Goal: Task Accomplishment & Management: Manage account settings

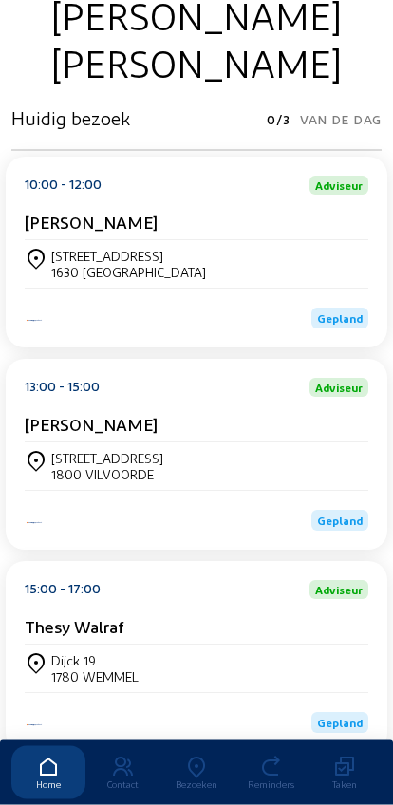
scroll to position [208, 0]
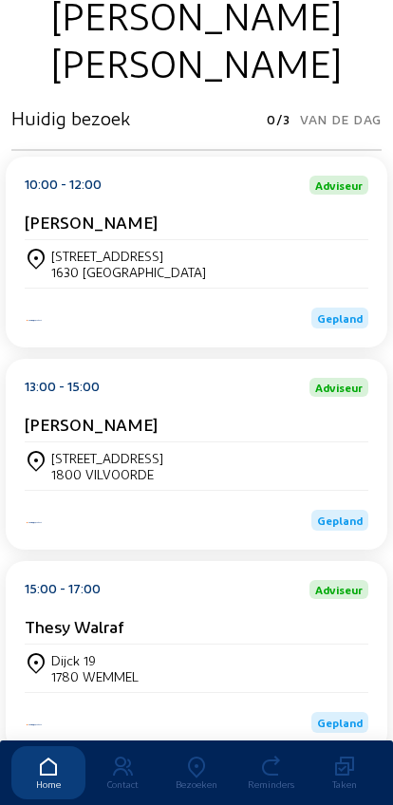
click at [56, 253] on div "[STREET_ADDRESS]" at bounding box center [128, 256] width 155 height 16
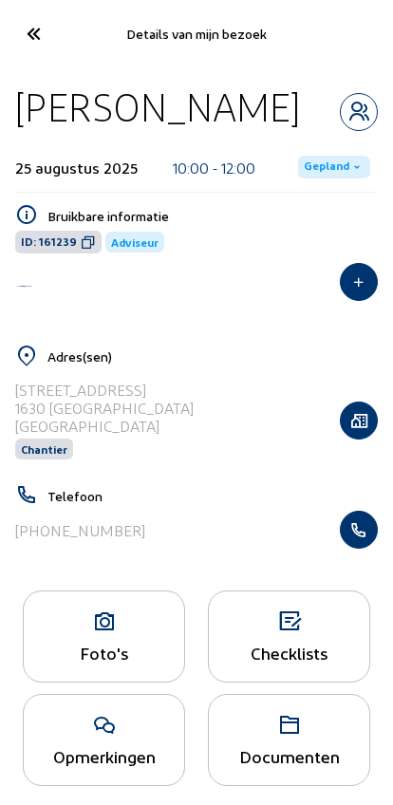
click at [304, 179] on span "Gepland" at bounding box center [334, 167] width 72 height 23
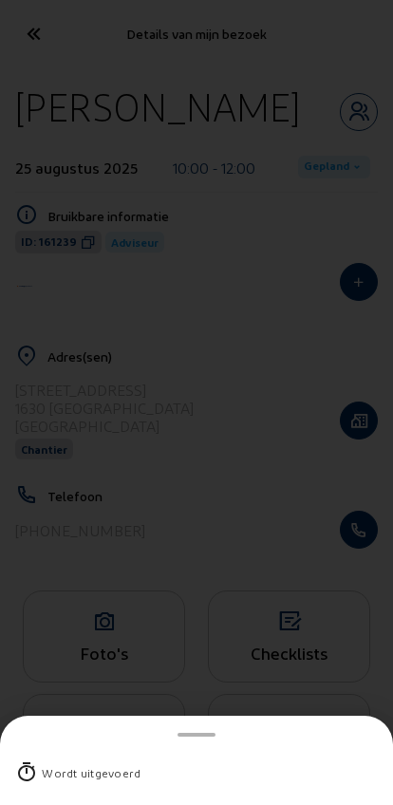
click at [53, 751] on div "Wordt uitgevoerd" at bounding box center [196, 772] width 363 height 49
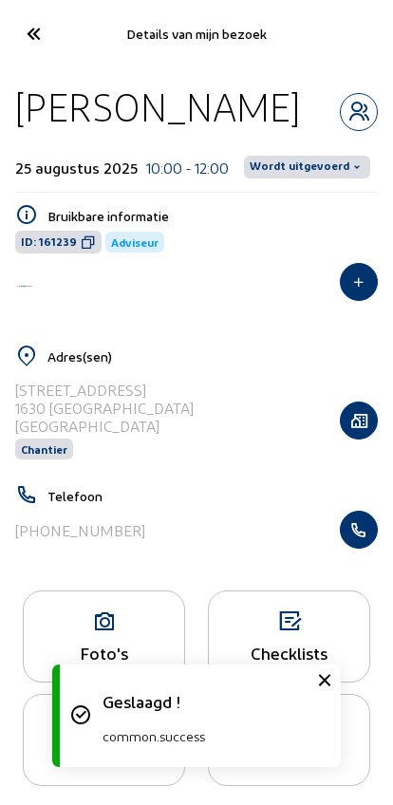
click at [322, 175] on span "Wordt uitgevoerd" at bounding box center [300, 167] width 100 height 15
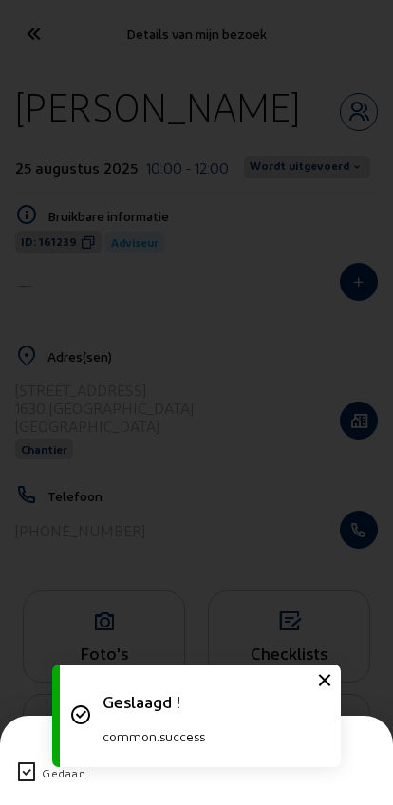
click at [30, 748] on div "Gedaan" at bounding box center [196, 772] width 363 height 49
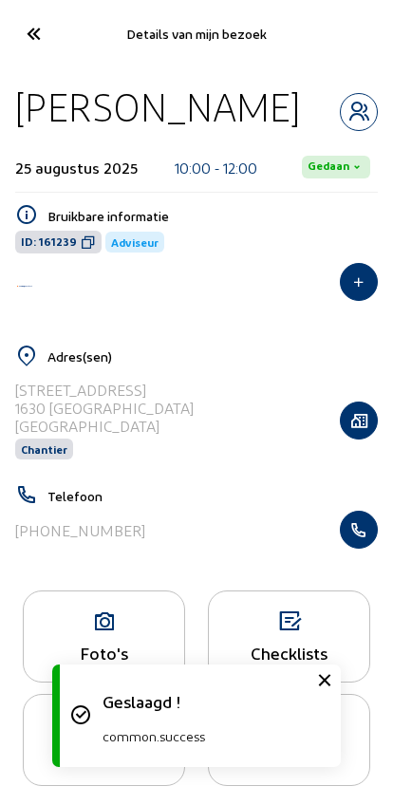
click at [31, 37] on icon at bounding box center [32, 33] width 31 height 33
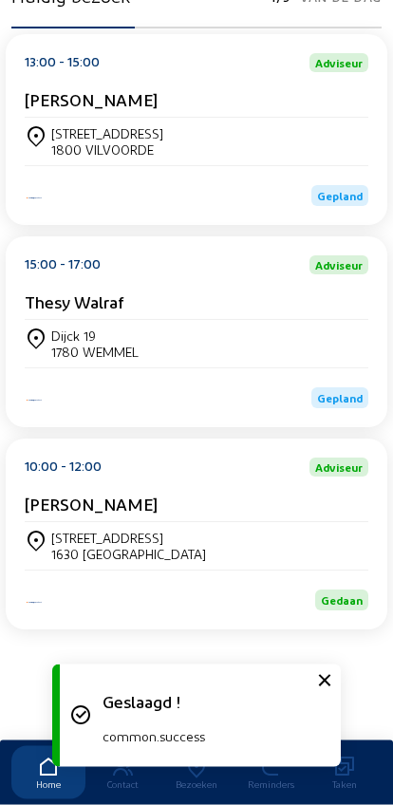
scroll to position [331, 0]
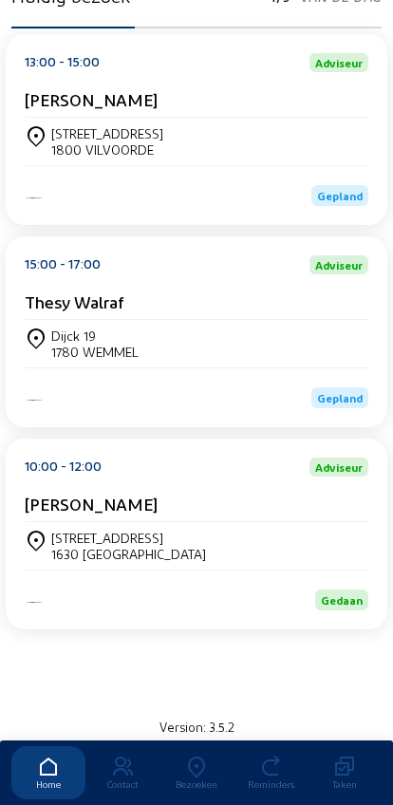
click at [82, 145] on div "1800 VILVOORDE" at bounding box center [107, 150] width 112 height 16
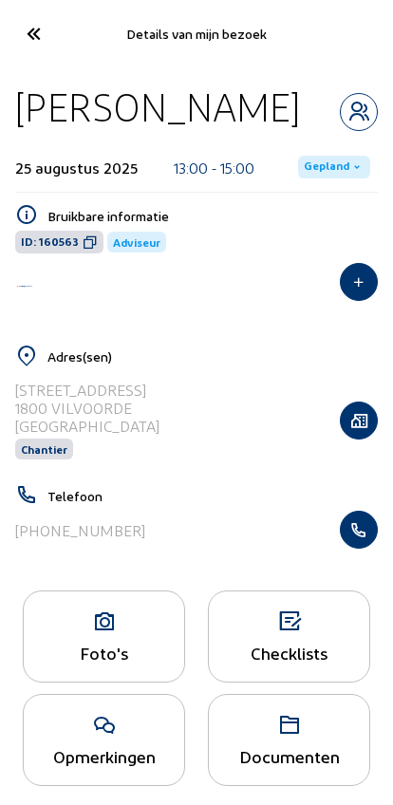
click at [330, 175] on span "Gepland" at bounding box center [327, 167] width 46 height 15
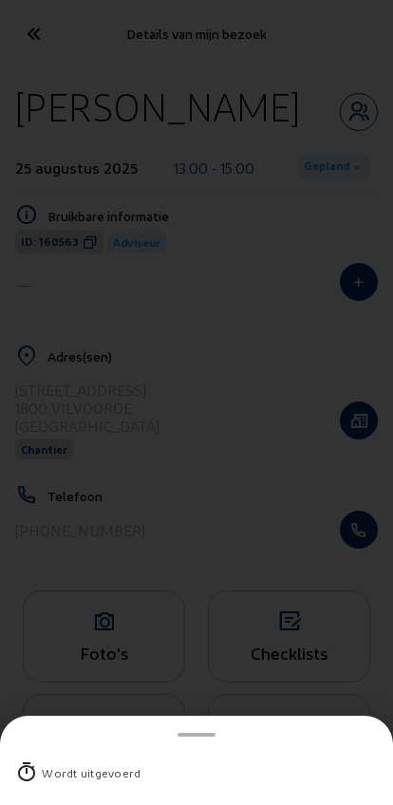
click at [32, 762] on icon at bounding box center [26, 773] width 23 height 23
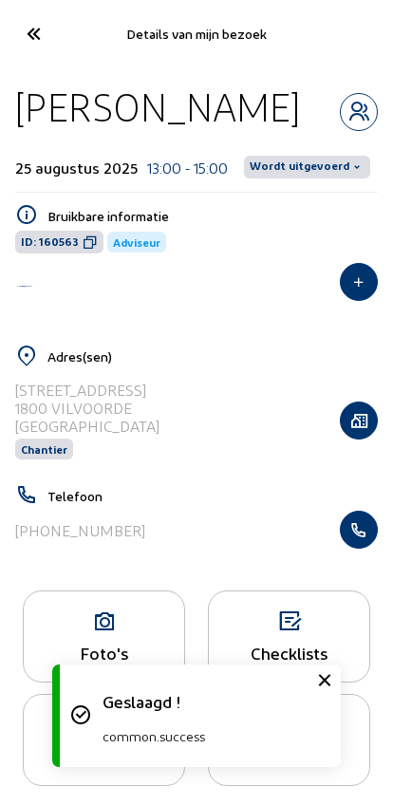
click at [316, 179] on span "Wordt uitgevoerd" at bounding box center [307, 167] width 126 height 23
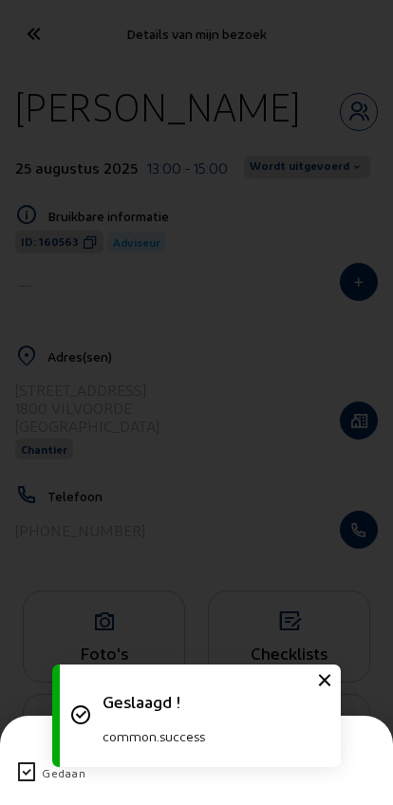
click at [20, 762] on icon at bounding box center [26, 773] width 23 height 23
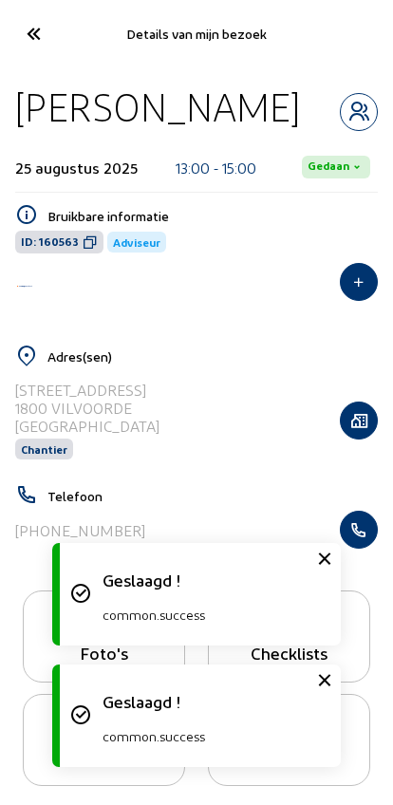
click at [52, 40] on cam-font-icon at bounding box center [32, 33] width 43 height 45
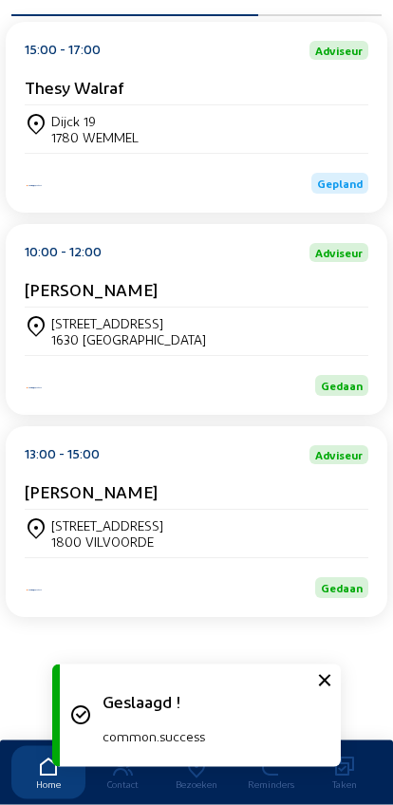
scroll to position [398, 0]
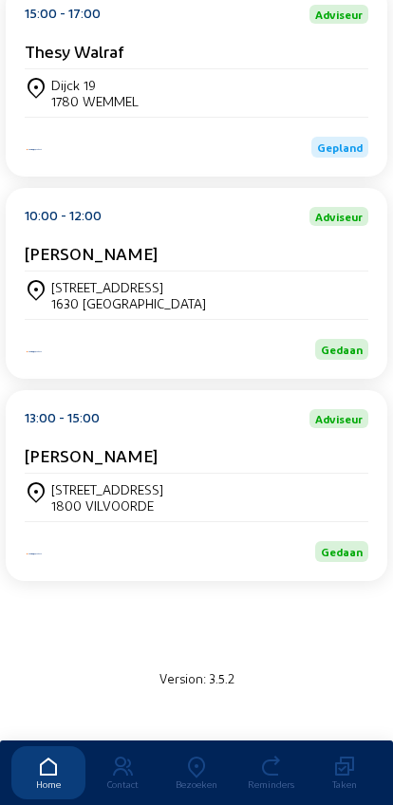
click at [83, 77] on div "Dijck 19" at bounding box center [94, 85] width 87 height 16
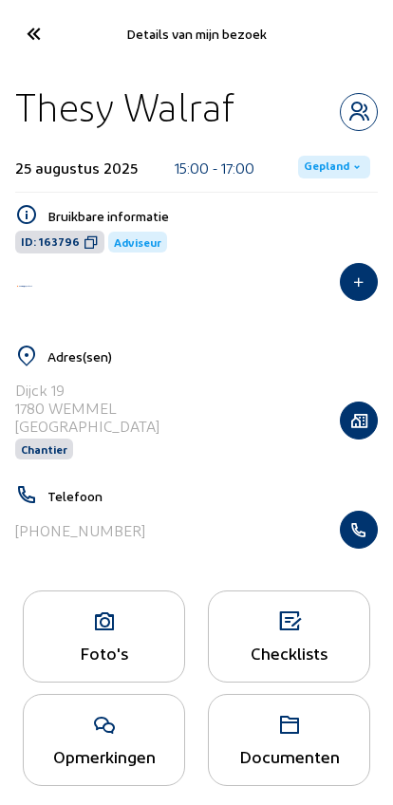
click at [354, 537] on icon "button" at bounding box center [359, 530] width 36 height 19
click at [319, 157] on span "Gepland" at bounding box center [334, 167] width 72 height 23
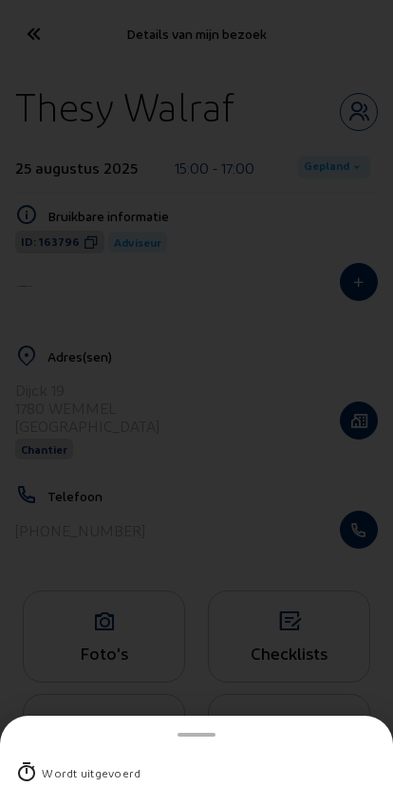
click at [60, 764] on div "Wordt uitgevoerd" at bounding box center [91, 773] width 99 height 19
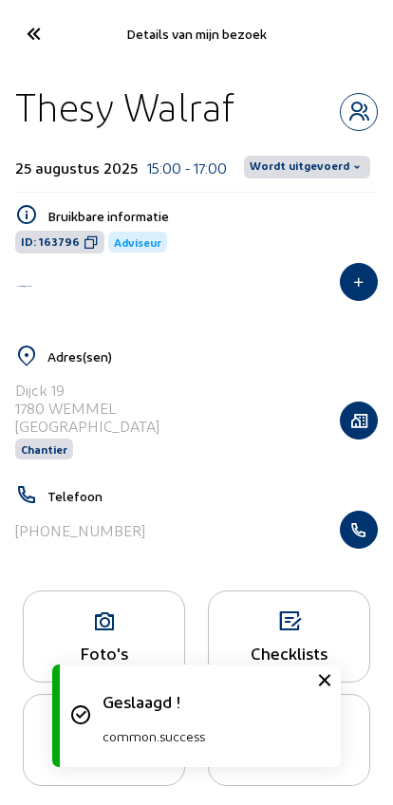
click at [27, 33] on icon at bounding box center [32, 33] width 31 height 33
